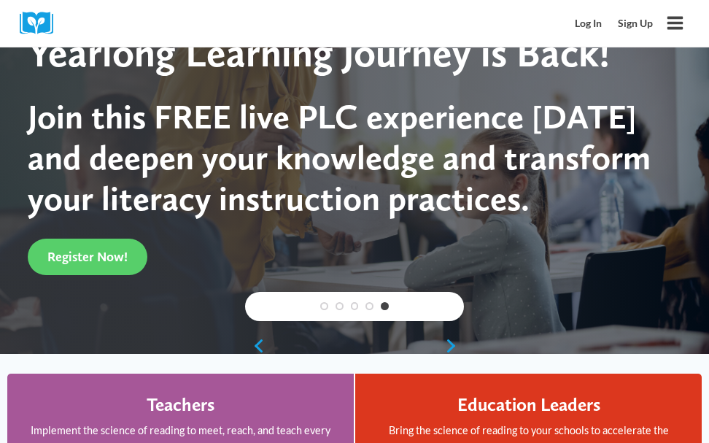
scroll to position [117, 0]
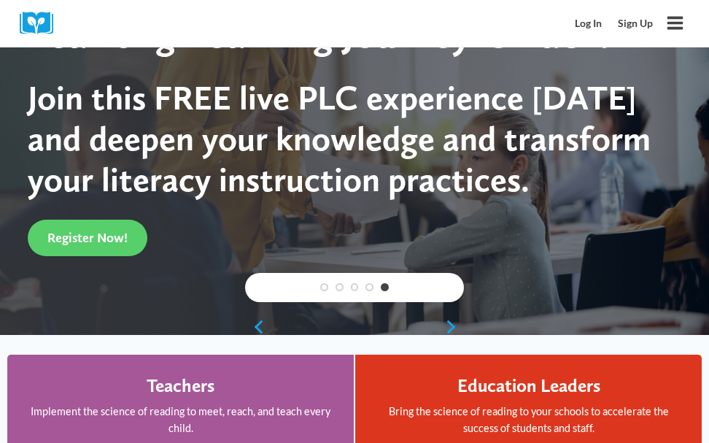
click at [170, 382] on h4 "Teachers" at bounding box center [181, 385] width 68 height 22
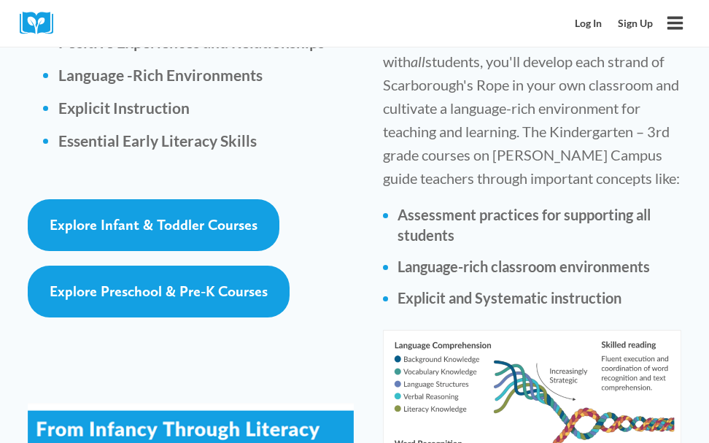
scroll to position [2538, 0]
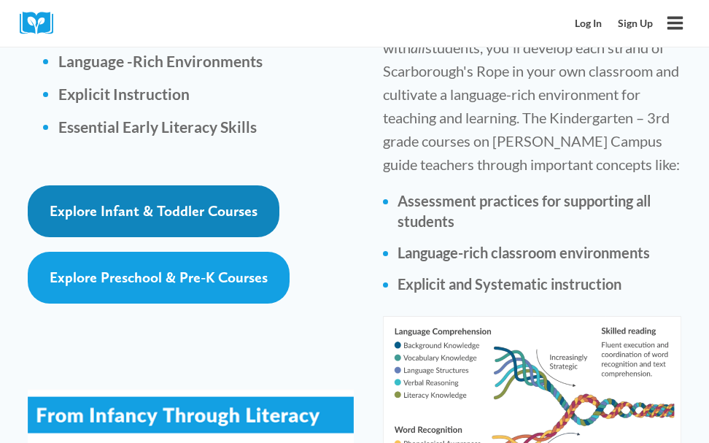
click at [86, 202] on span "Explore Infant & Toddler Courses" at bounding box center [154, 211] width 208 height 18
drag, startPoint x: 373, startPoint y: 274, endPoint x: 154, endPoint y: 124, distance: 265.4
click at [154, 202] on span "Explore Infant & Toddler Courses" at bounding box center [154, 211] width 208 height 18
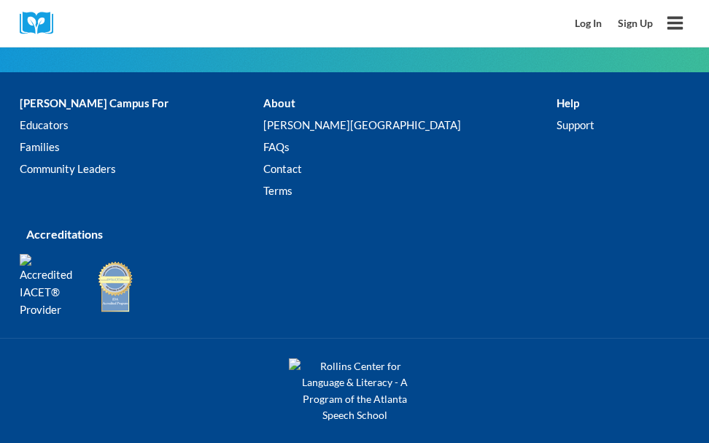
scroll to position [5023, 0]
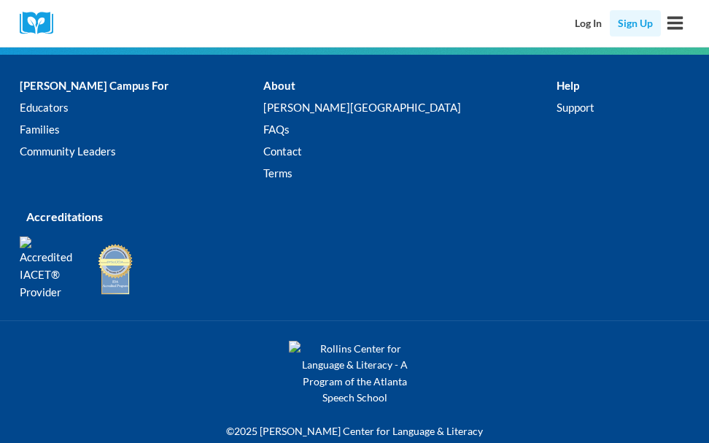
click at [648, 24] on link "Sign Up" at bounding box center [635, 23] width 51 height 27
